Goal: Communication & Community: Answer question/provide support

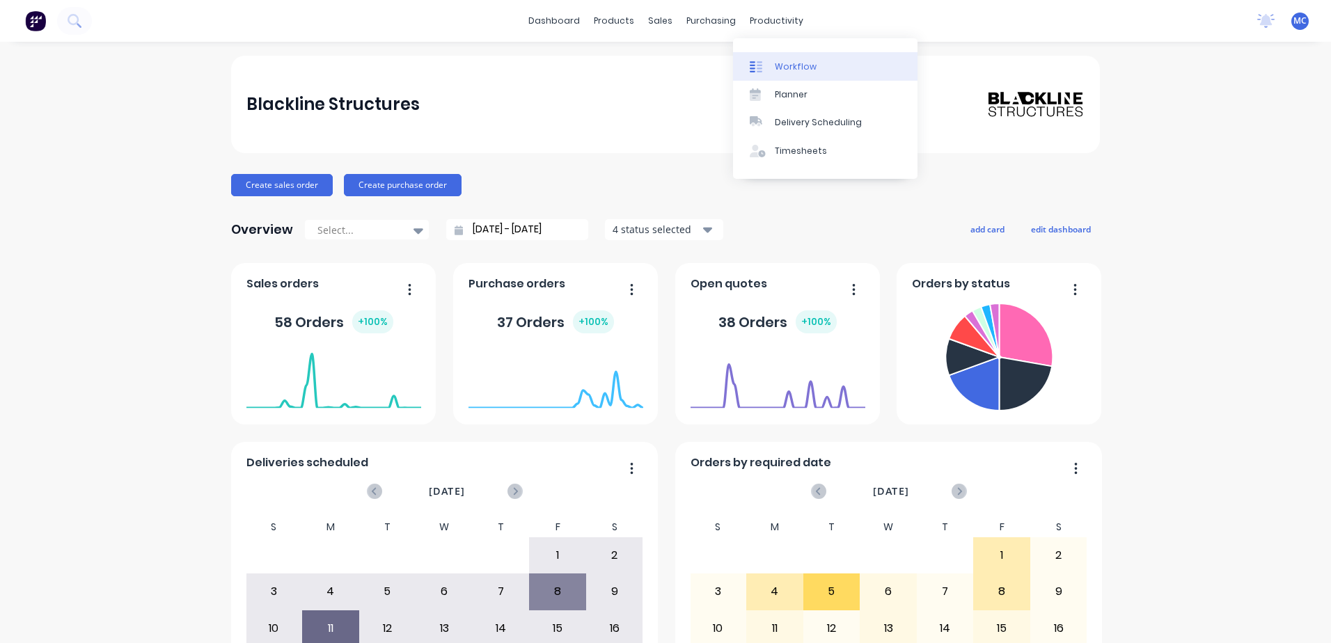
click at [795, 68] on div "Workflow" at bounding box center [796, 67] width 42 height 13
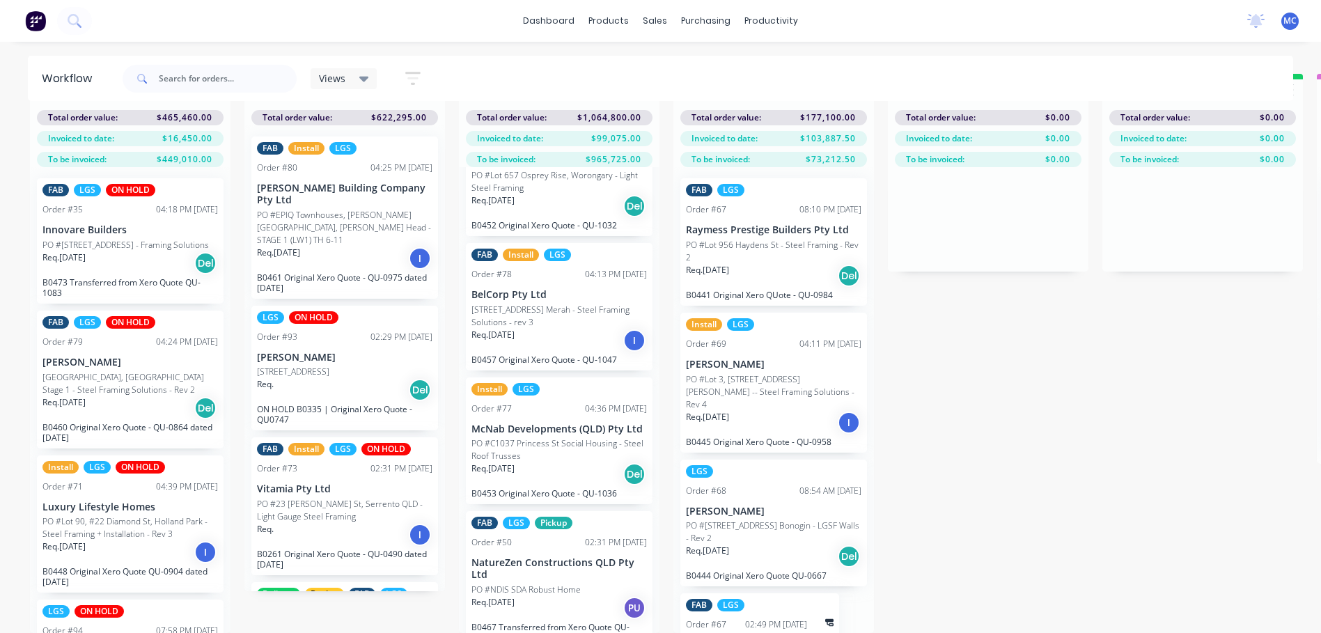
scroll to position [533, 0]
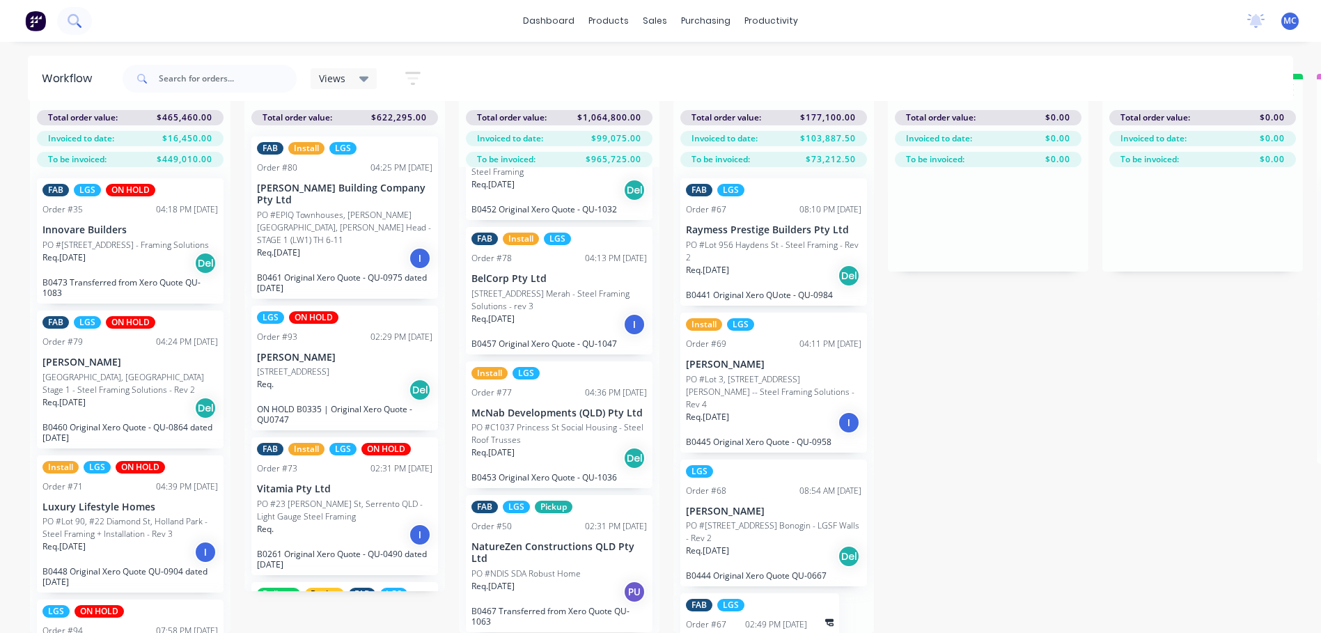
click at [77, 19] on icon at bounding box center [74, 20] width 13 height 13
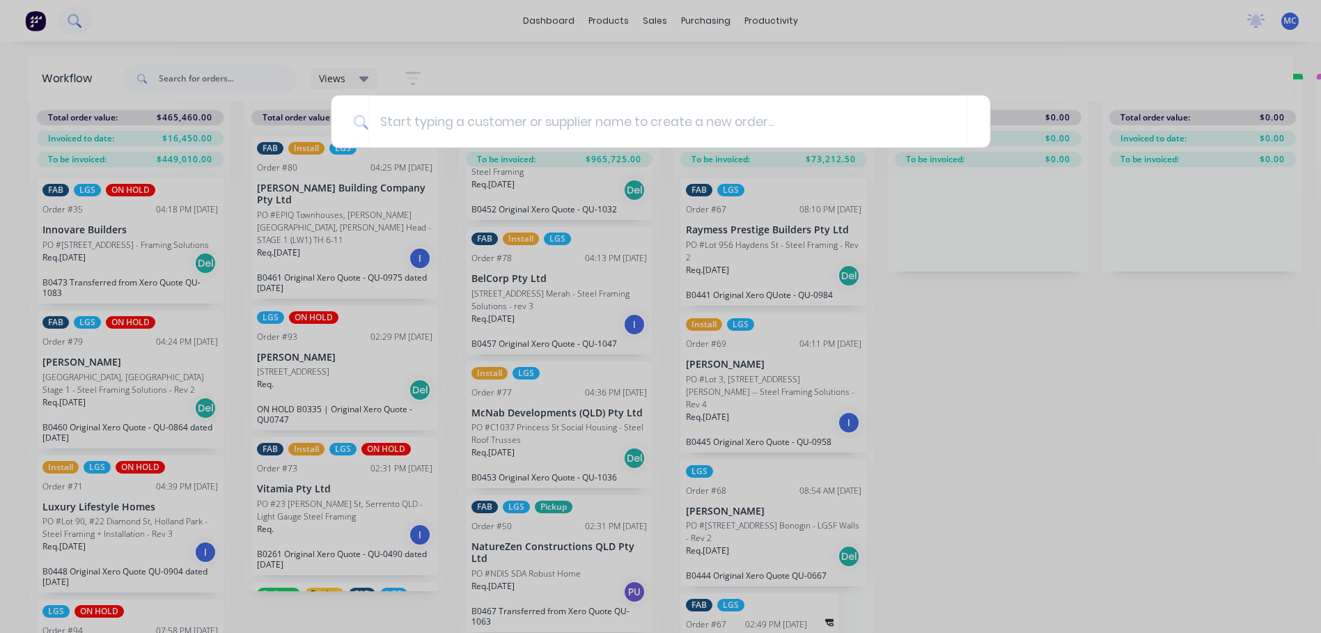
scroll to position [45, 0]
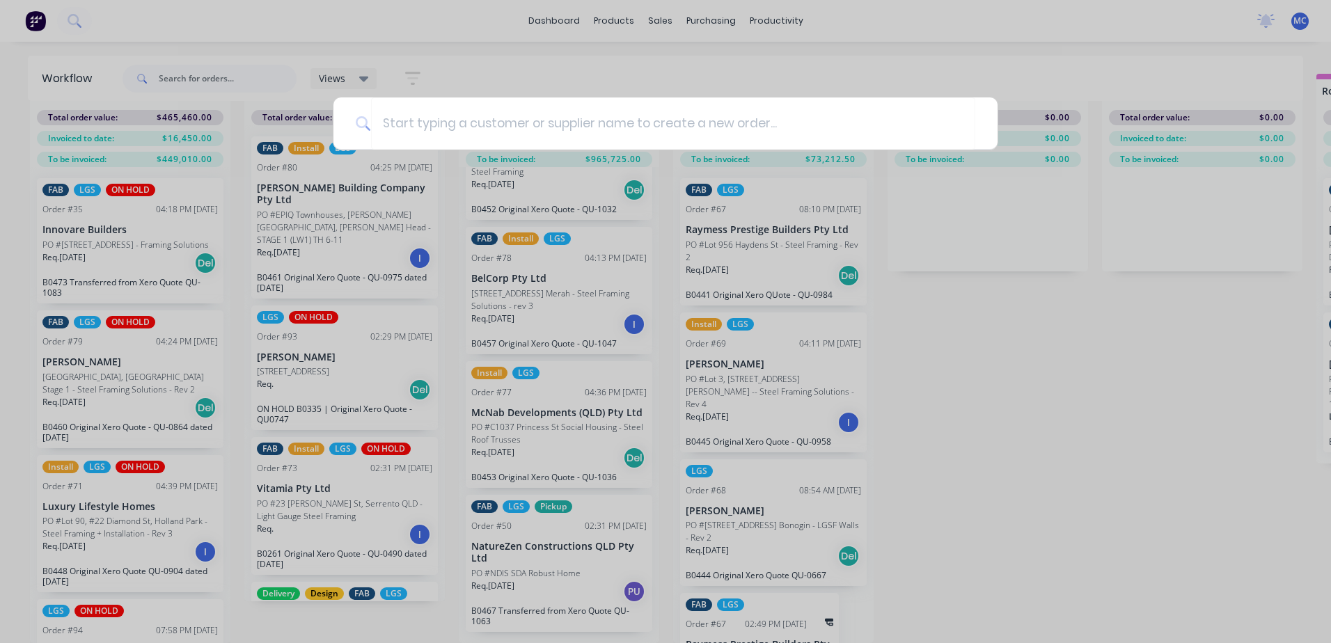
click at [252, 92] on div at bounding box center [665, 321] width 1331 height 643
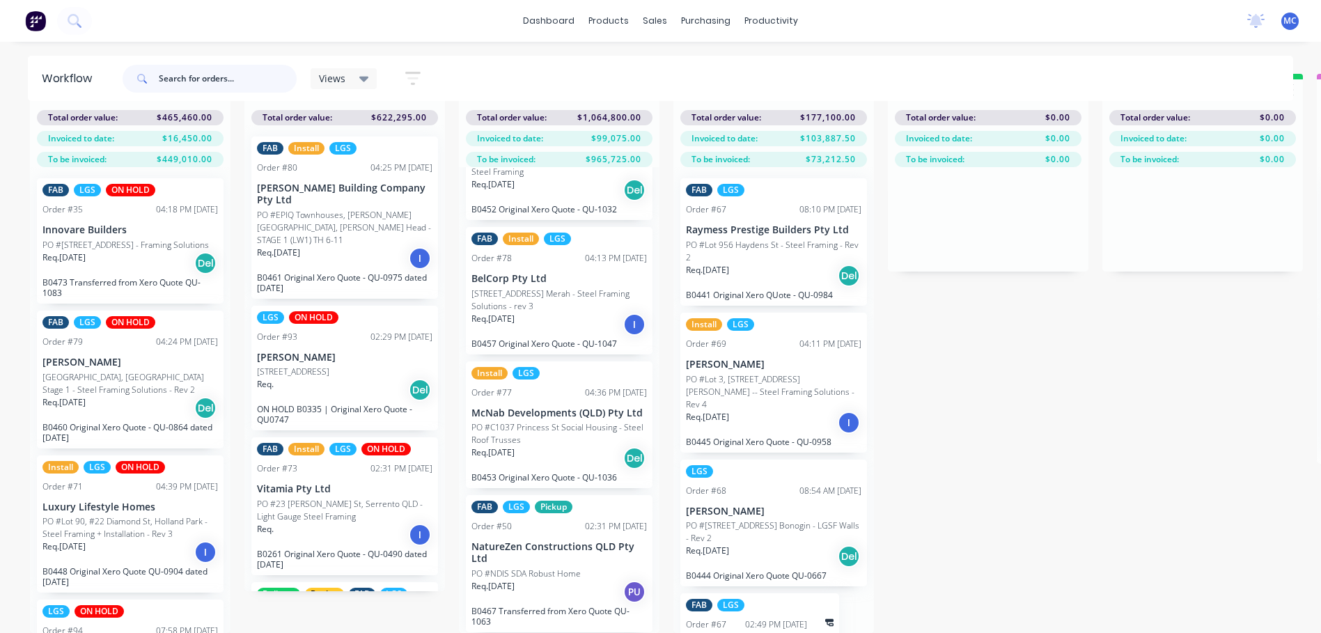
click at [238, 79] on input "text" at bounding box center [228, 79] width 138 height 28
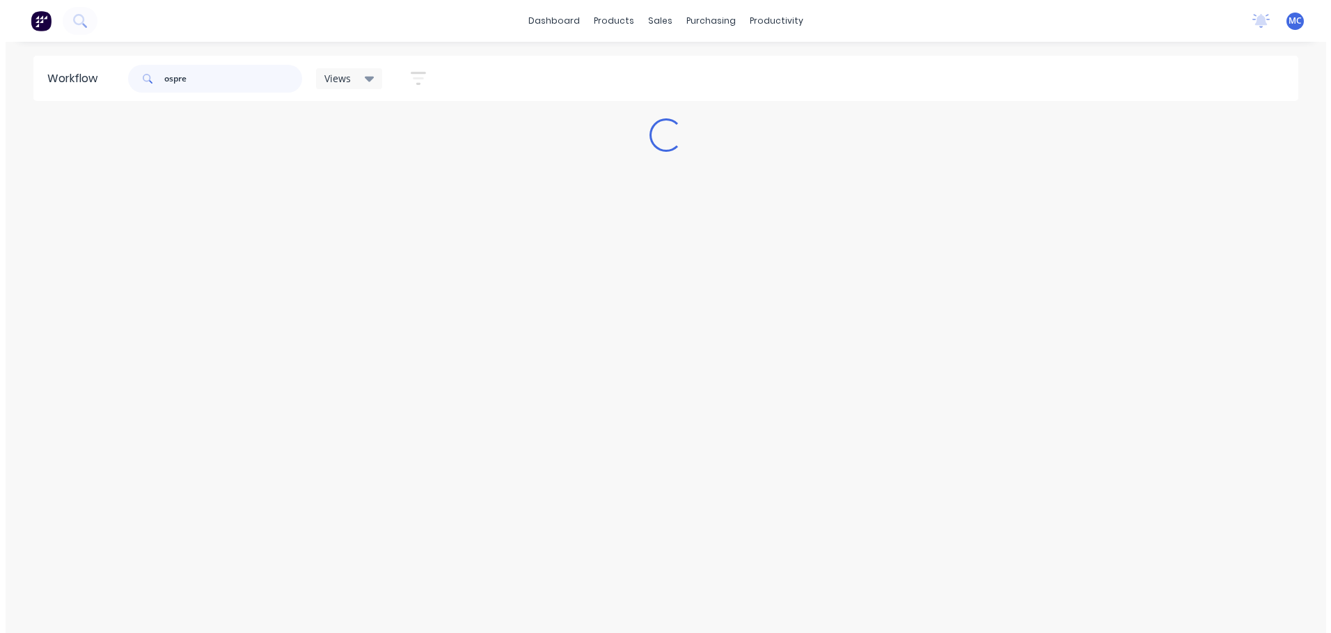
scroll to position [0, 0]
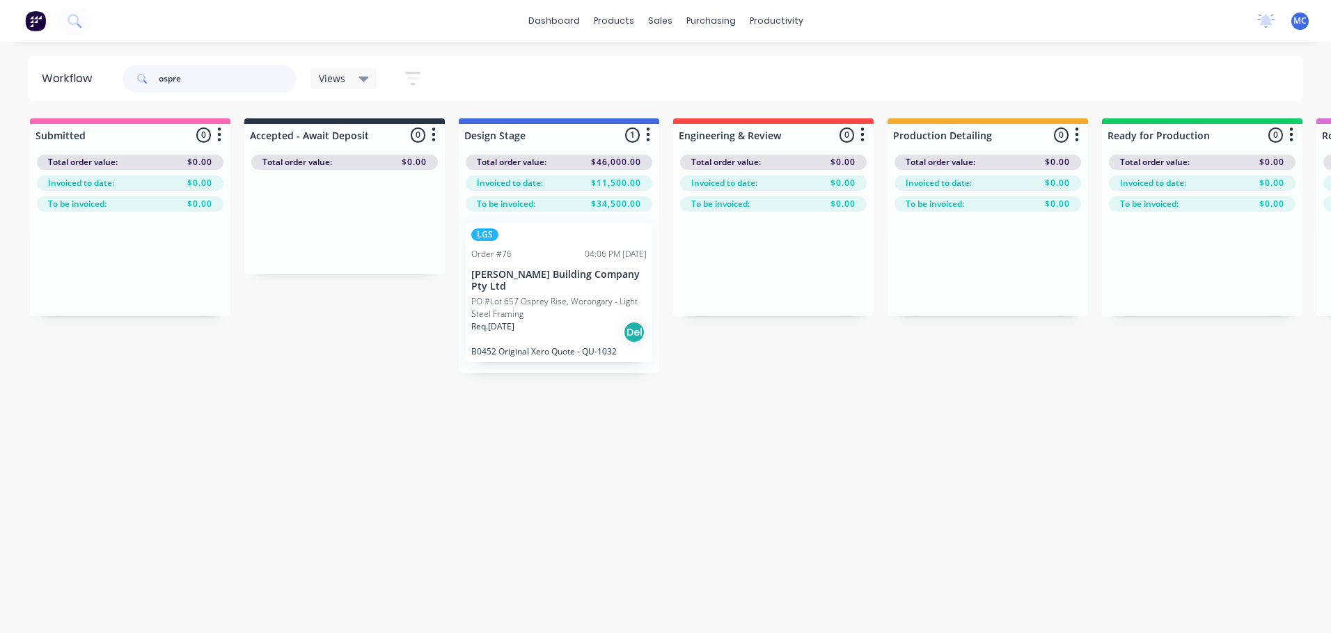
type input "ospre"
click at [534, 320] on div "Req. [DATE] Del" at bounding box center [558, 332] width 175 height 24
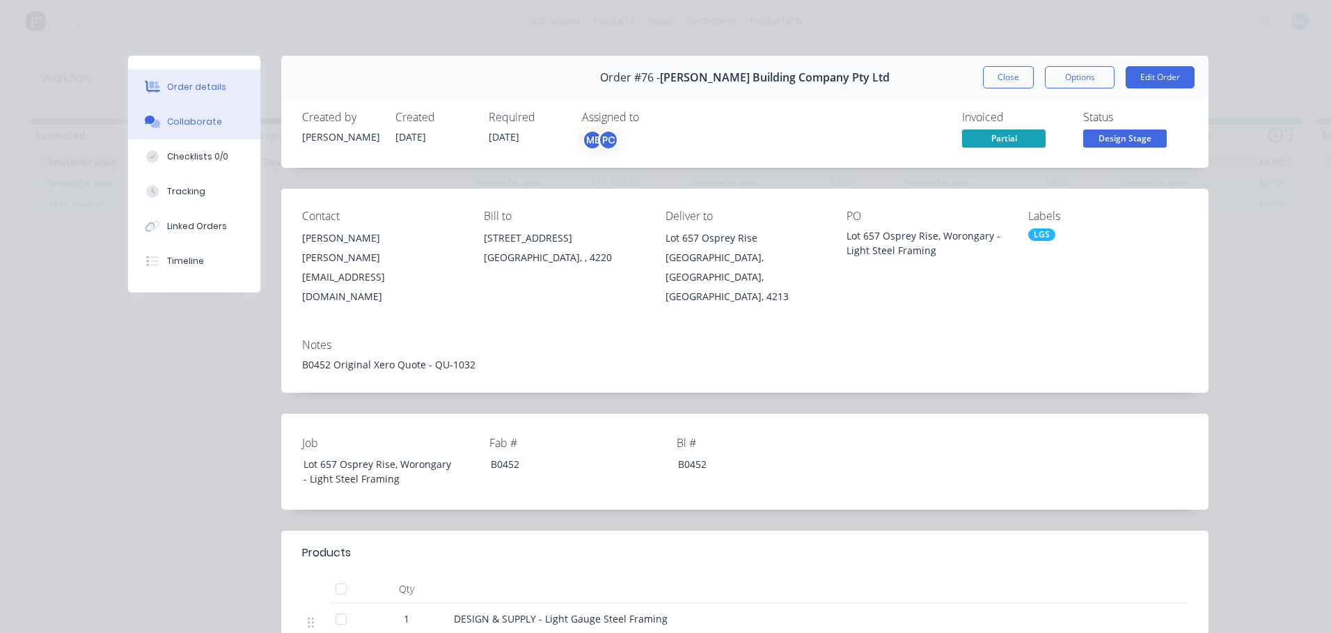
click at [189, 124] on div "Collaborate" at bounding box center [194, 122] width 55 height 13
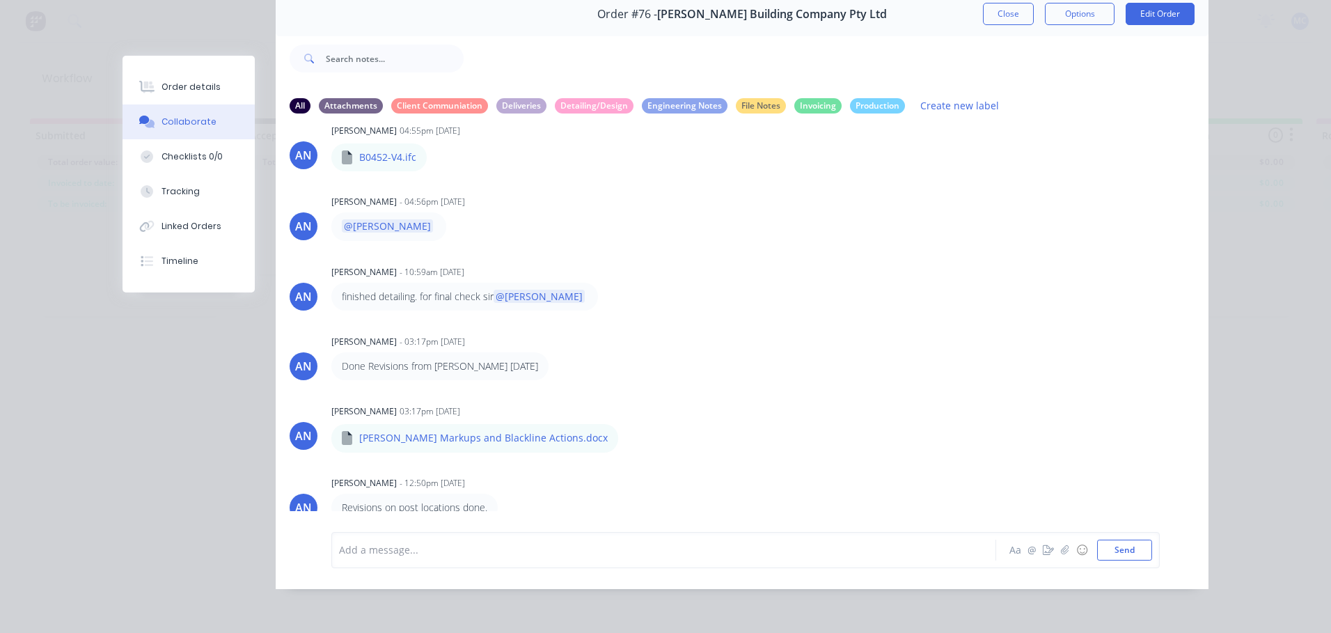
scroll to position [74, 0]
click at [433, 545] on div at bounding box center [644, 549] width 609 height 15
click at [466, 551] on span "Hi [PERSON_NAME], fixings ready and also confirmed by [PERSON_NAME]" at bounding box center [550, 549] width 342 height 13
click at [741, 551] on div "@[PERSON_NAME], fixings ready on production folder and also confirmed by [PERSO…" at bounding box center [644, 549] width 609 height 15
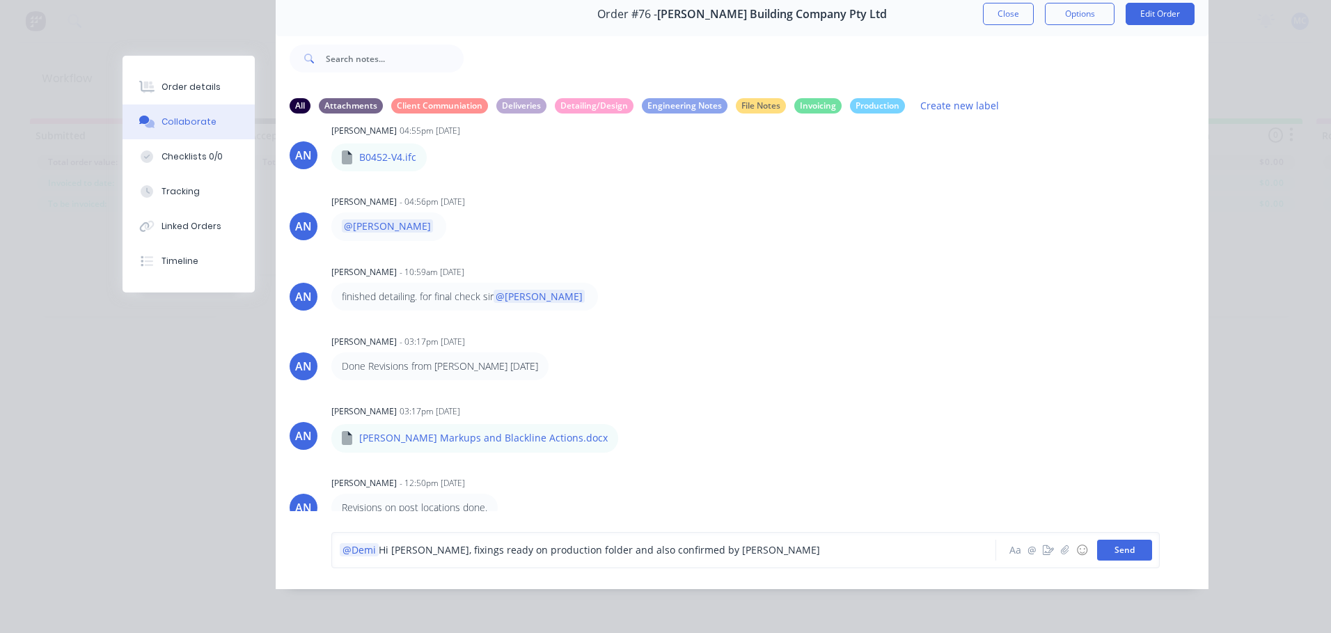
click at [1122, 548] on button "Send" at bounding box center [1124, 550] width 55 height 21
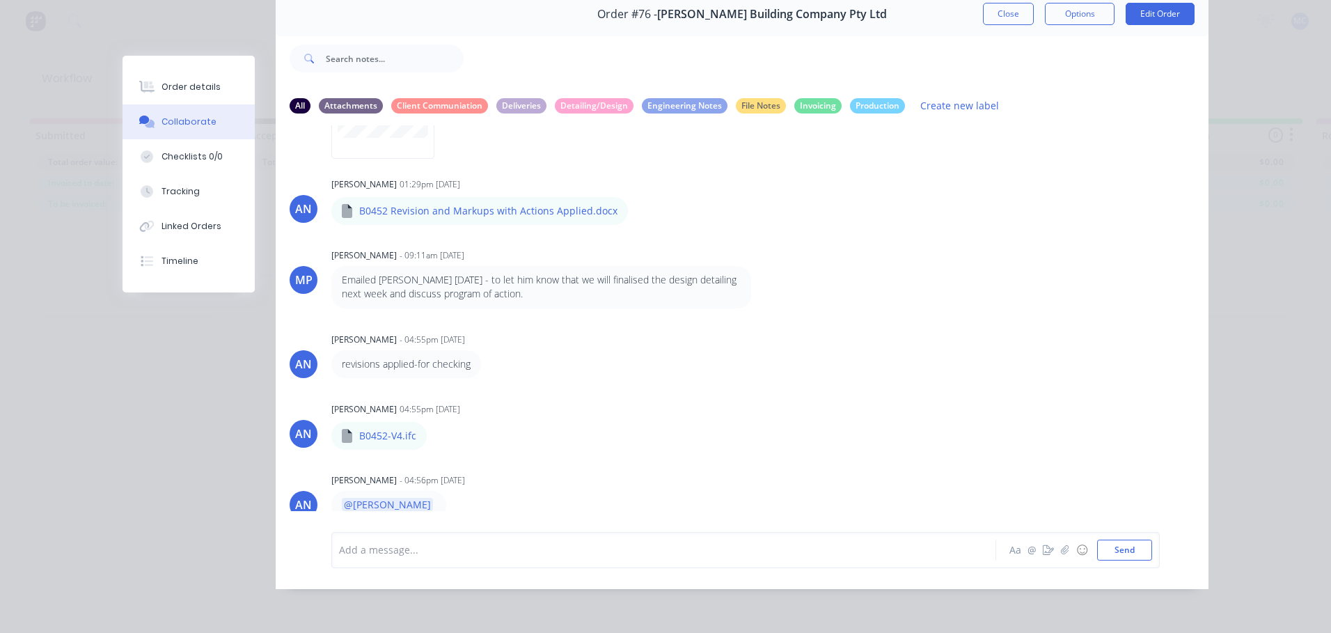
scroll to position [56, 0]
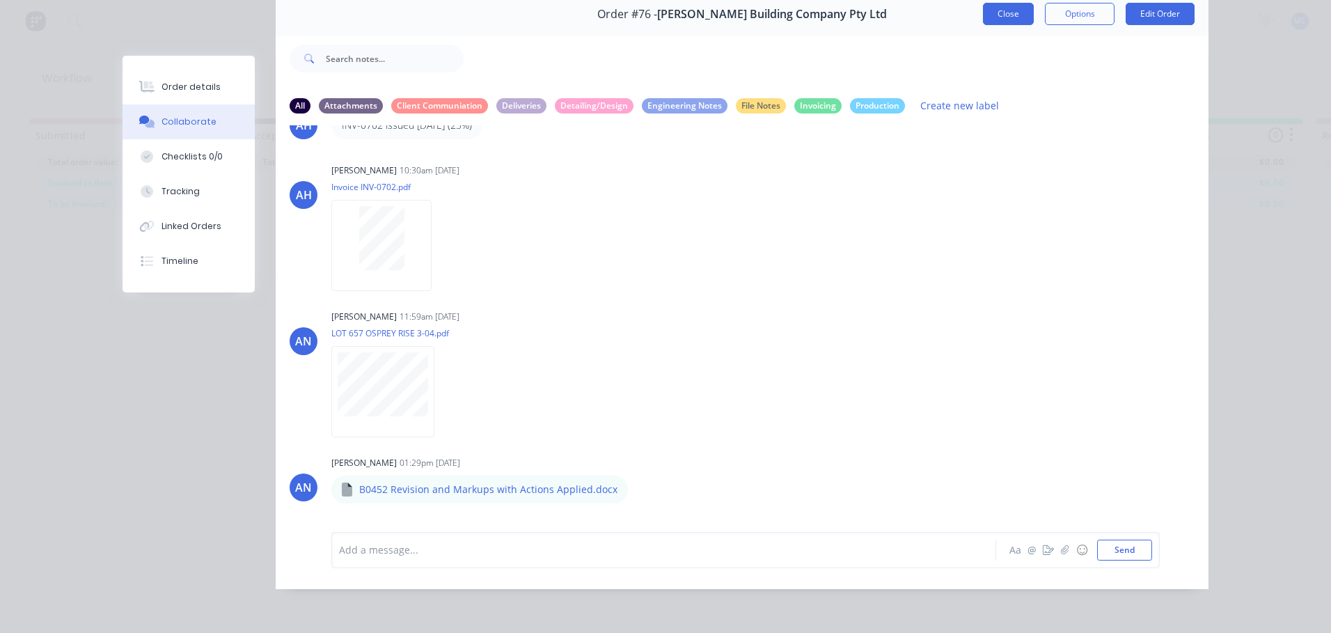
click at [1003, 8] on button "Close" at bounding box center [1008, 14] width 51 height 22
